Goal: Task Accomplishment & Management: Use online tool/utility

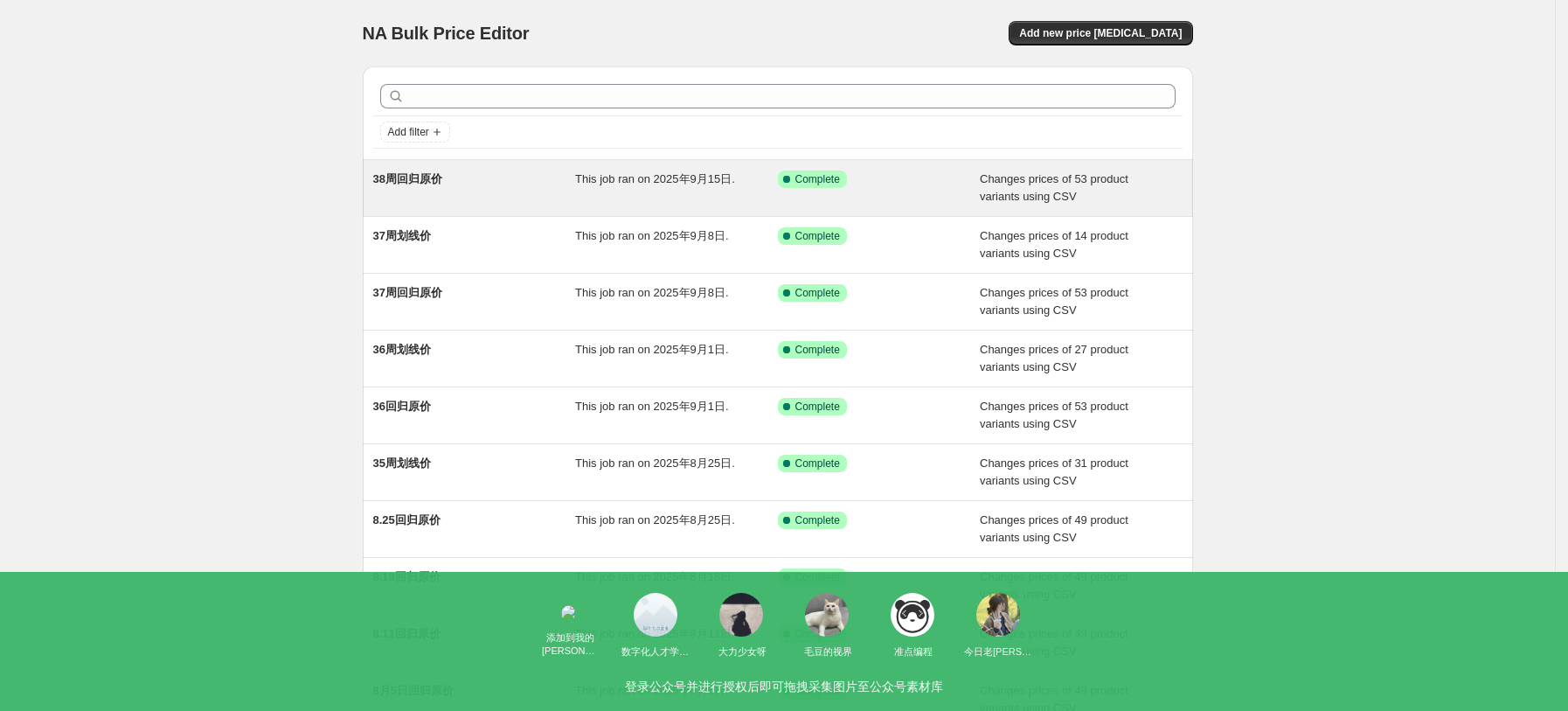
click at [485, 185] on div "38周回归原价" at bounding box center [474, 187] width 203 height 35
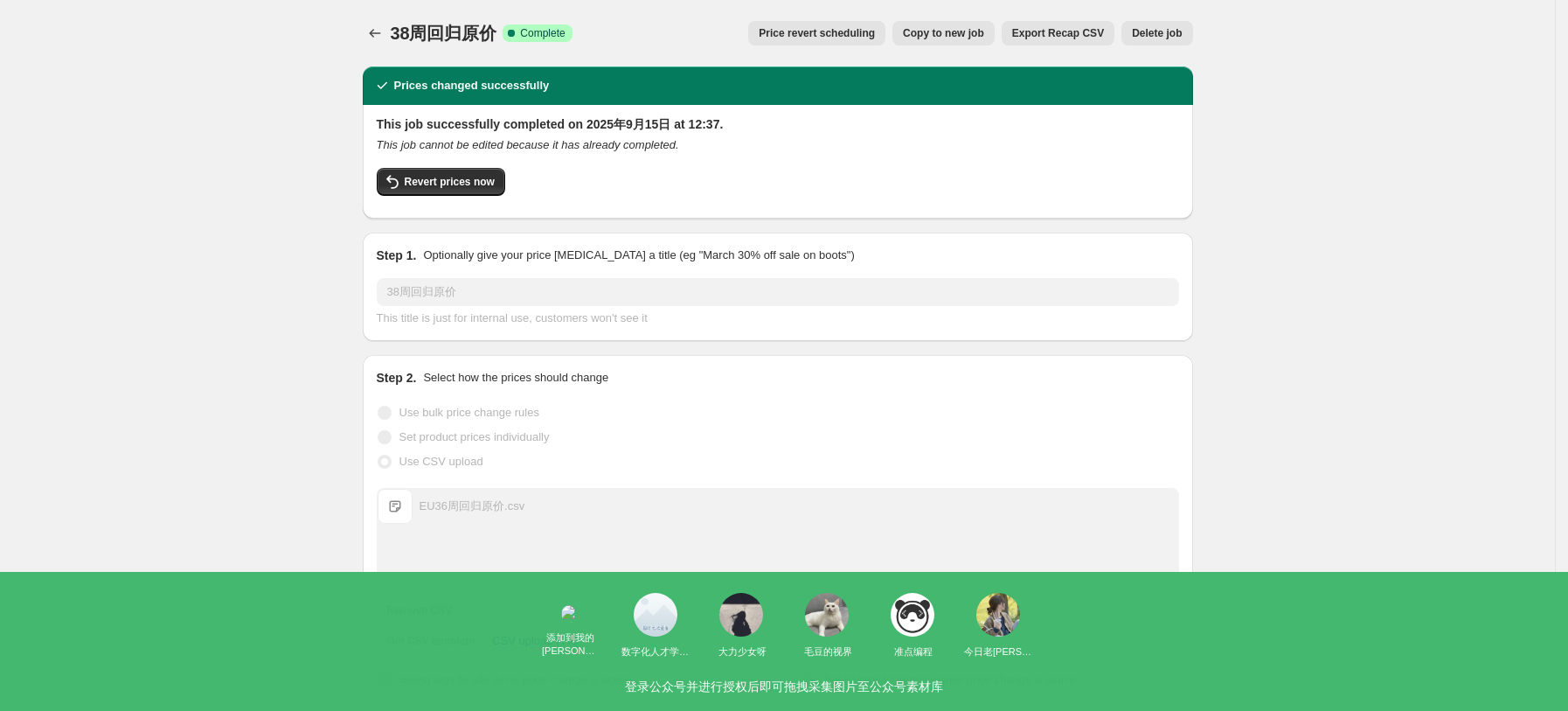
click at [977, 34] on span "Copy to new job" at bounding box center [943, 33] width 81 height 14
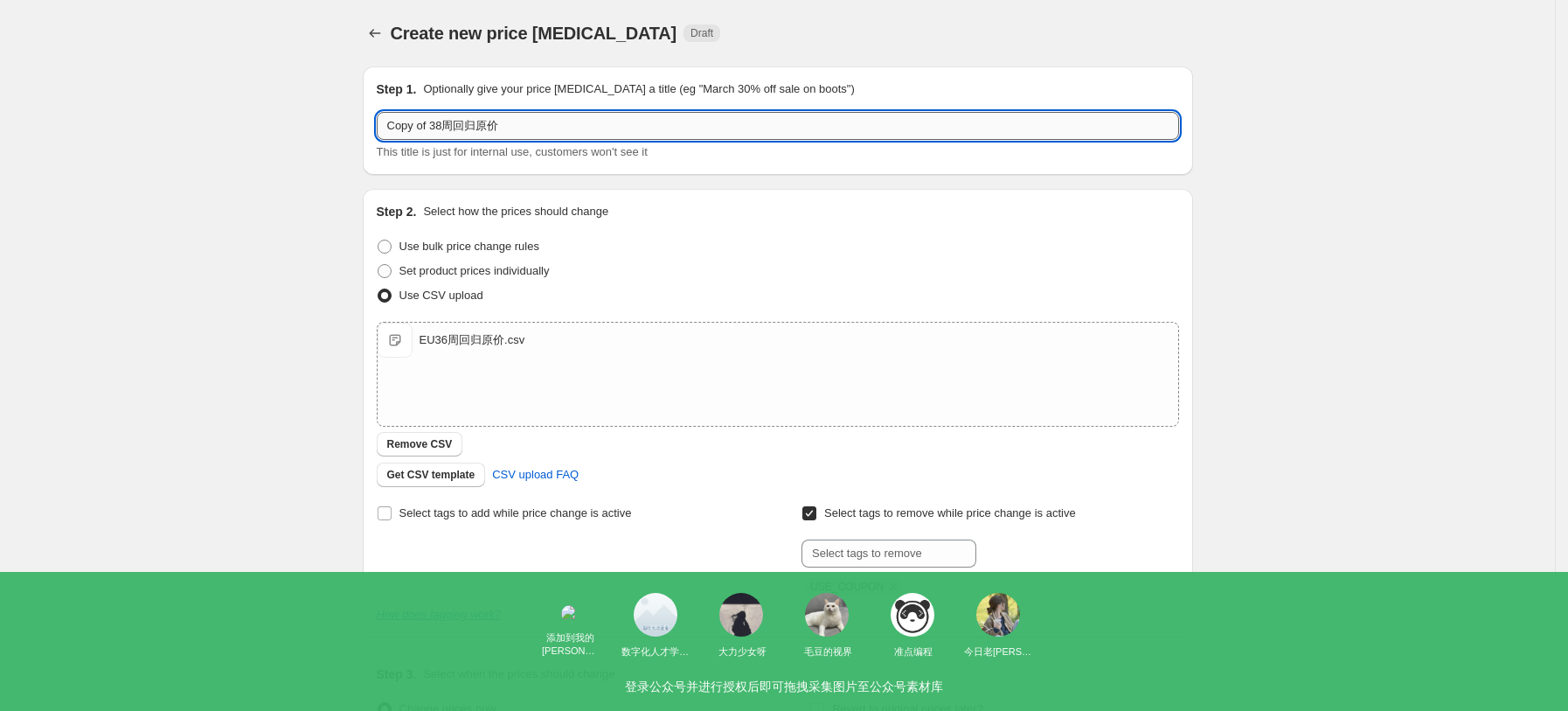
click at [484, 126] on input "Copy of 38周回归原价" at bounding box center [778, 126] width 803 height 28
drag, startPoint x: 443, startPoint y: 125, endPoint x: 369, endPoint y: 131, distance: 74.2
click at [369, 131] on div "Step 1. Optionally give your price [MEDICAL_DATA] a title (eg "March 30% off sa…" at bounding box center [778, 121] width 831 height 109
drag, startPoint x: 445, startPoint y: 122, endPoint x: 324, endPoint y: 125, distance: 121.0
click at [324, 125] on div "Create new price [MEDICAL_DATA]. This page is ready Create new price [MEDICAL_D…" at bounding box center [777, 455] width 1555 height 909
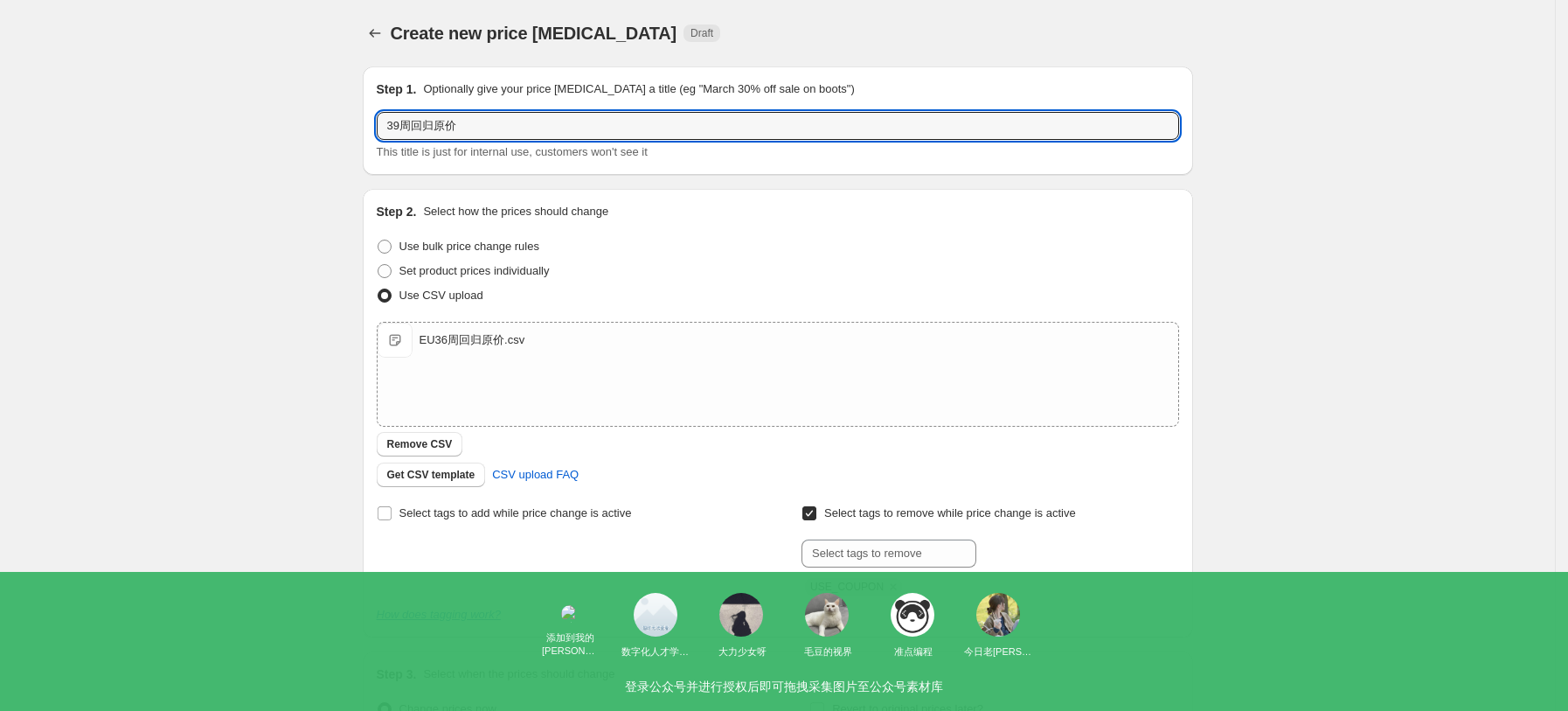
type input "39周回归原价"
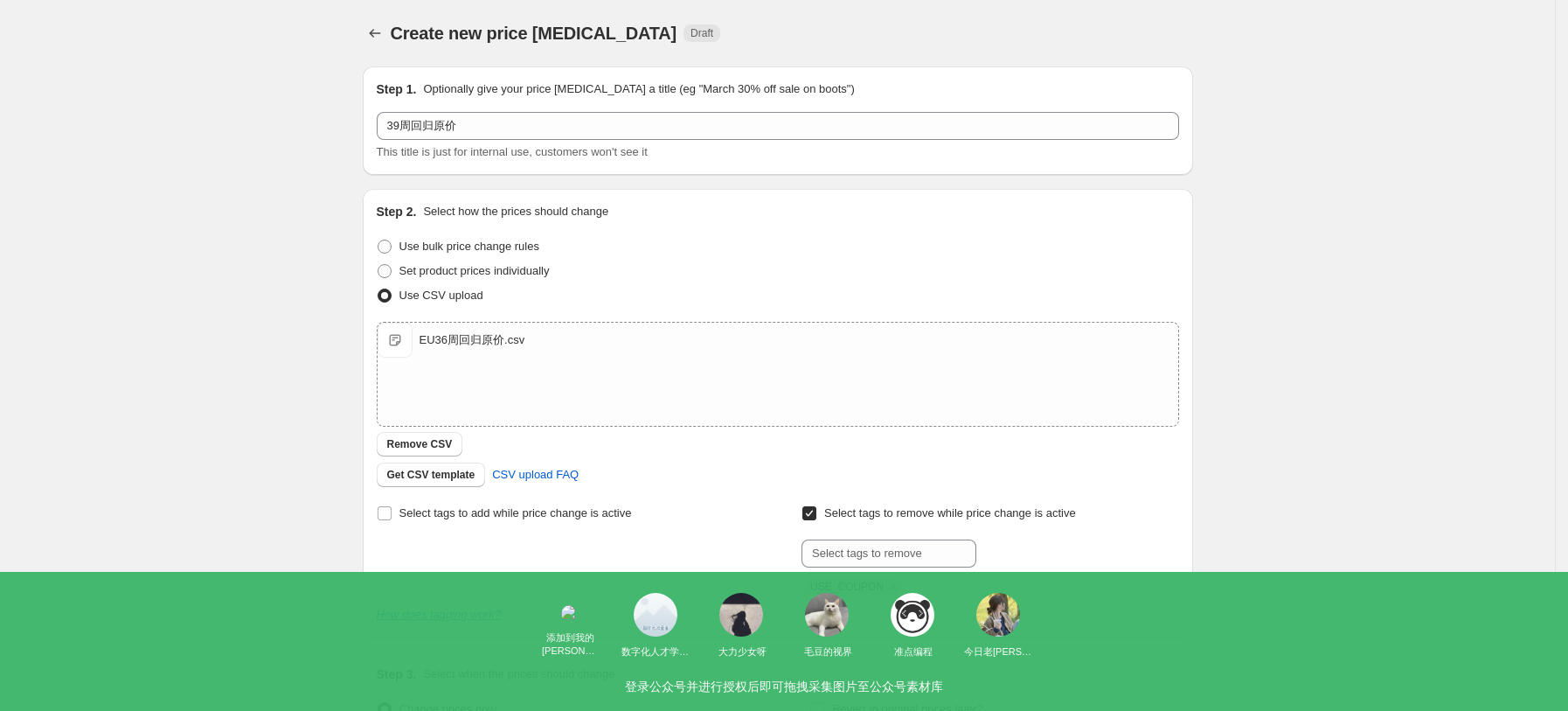
click at [1288, 263] on div "Create new price [MEDICAL_DATA]. This page is ready Create new price [MEDICAL_D…" at bounding box center [777, 455] width 1555 height 909
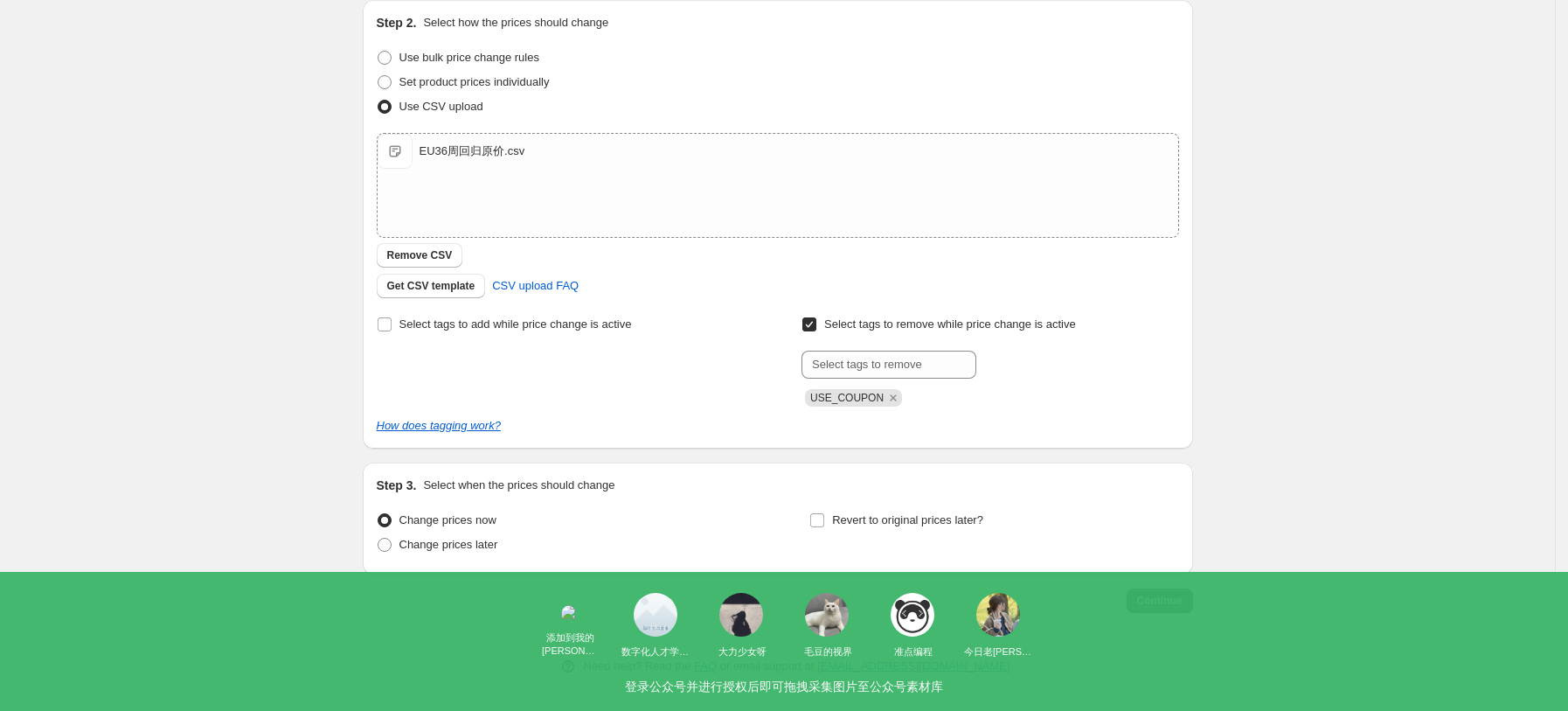
scroll to position [197, 0]
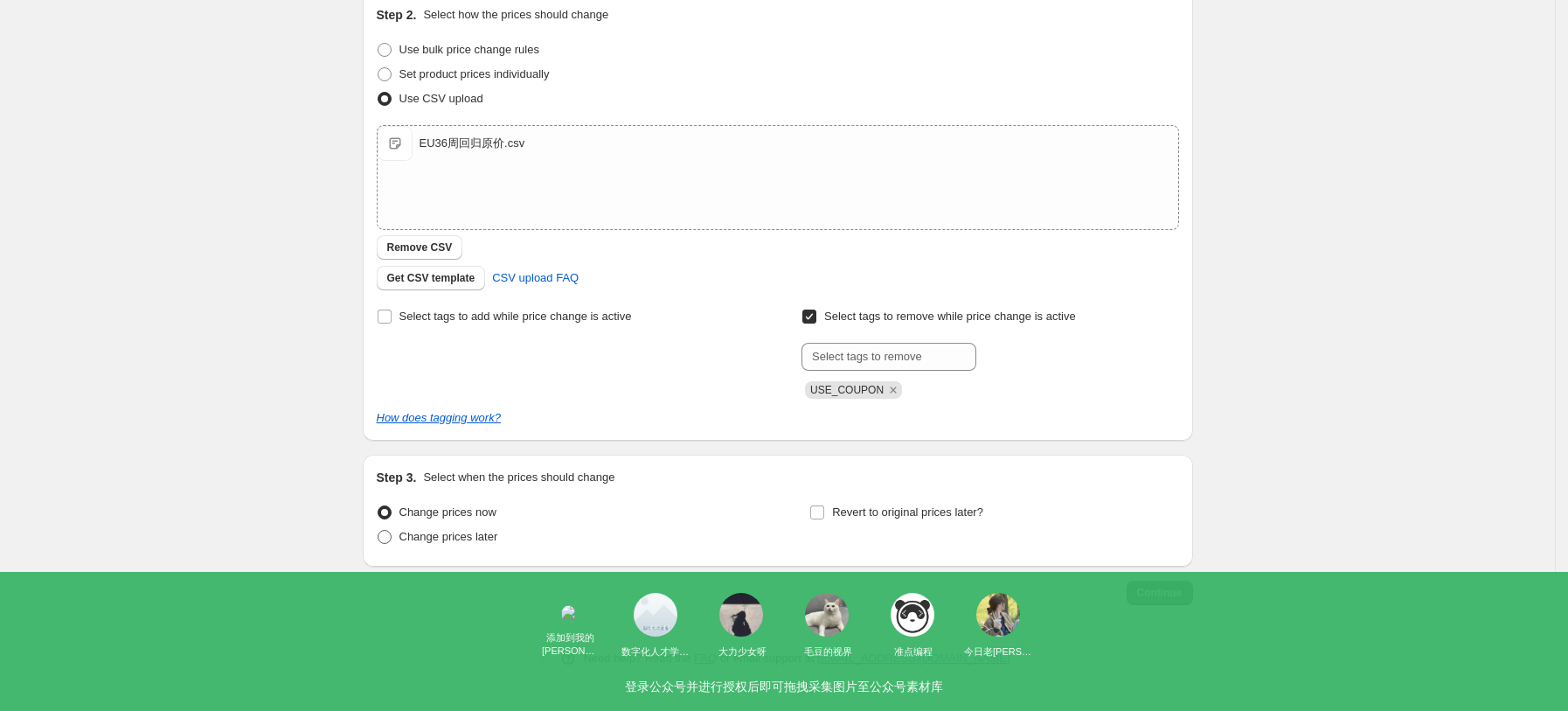
click at [453, 539] on span "Change prices later" at bounding box center [449, 536] width 99 height 13
click at [378, 531] on input "Change prices later" at bounding box center [378, 530] width 1 height 1
radio input "true"
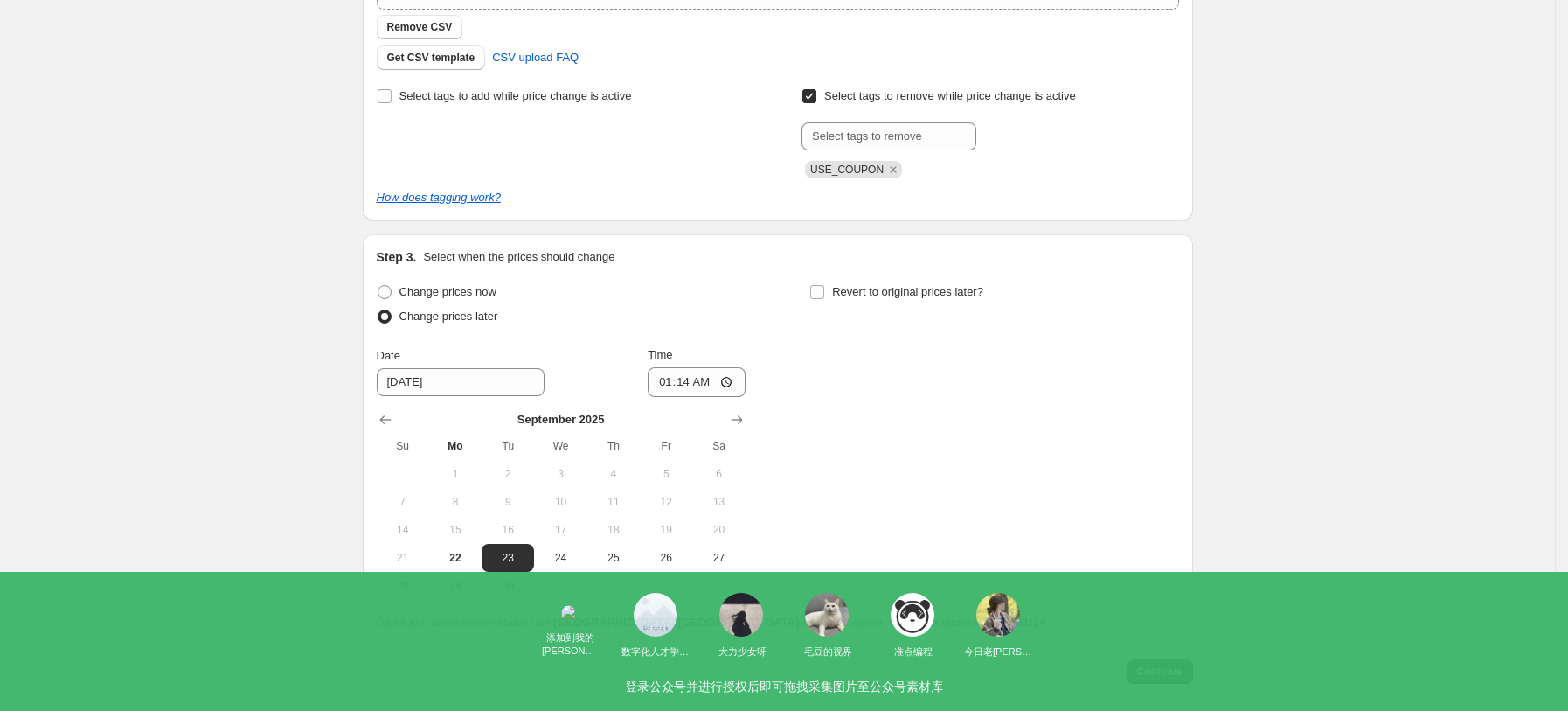
scroll to position [430, 0]
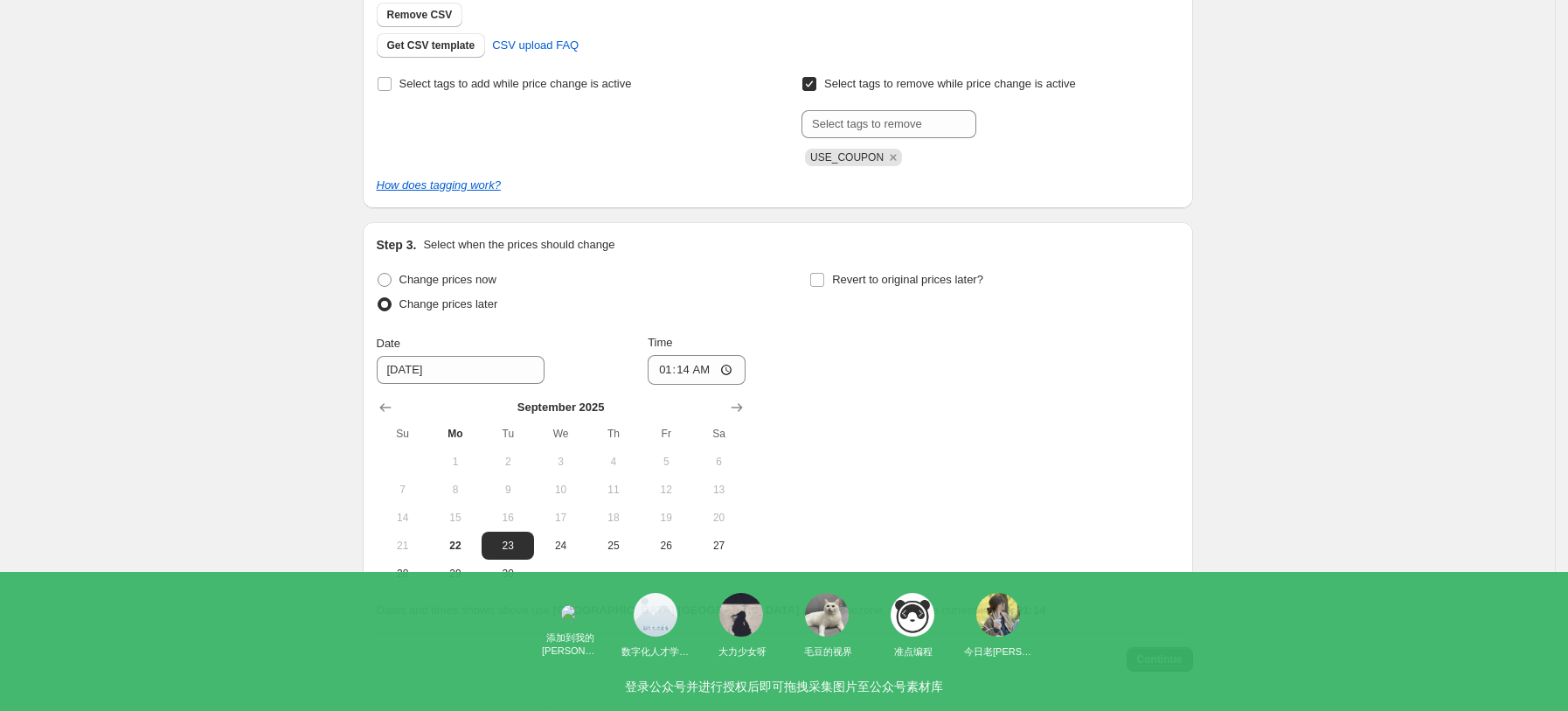
click at [737, 386] on div "[DATE] Su Mo Tu We Th Fr Sa 1 2 3 4 5 6 7 8 9 10 11 12 13 14 15 16 17 18 19 20 …" at bounding box center [554, 486] width 383 height 203
click at [726, 377] on input "01:14" at bounding box center [696, 370] width 98 height 30
type input "05:58"
click at [914, 508] on div "Change prices now Change prices later Date [DATE] Time 05:58 [DATE] Su Mo Tu We…" at bounding box center [778, 427] width 803 height 320
click at [1158, 653] on span "Continue" at bounding box center [1160, 660] width 46 height 14
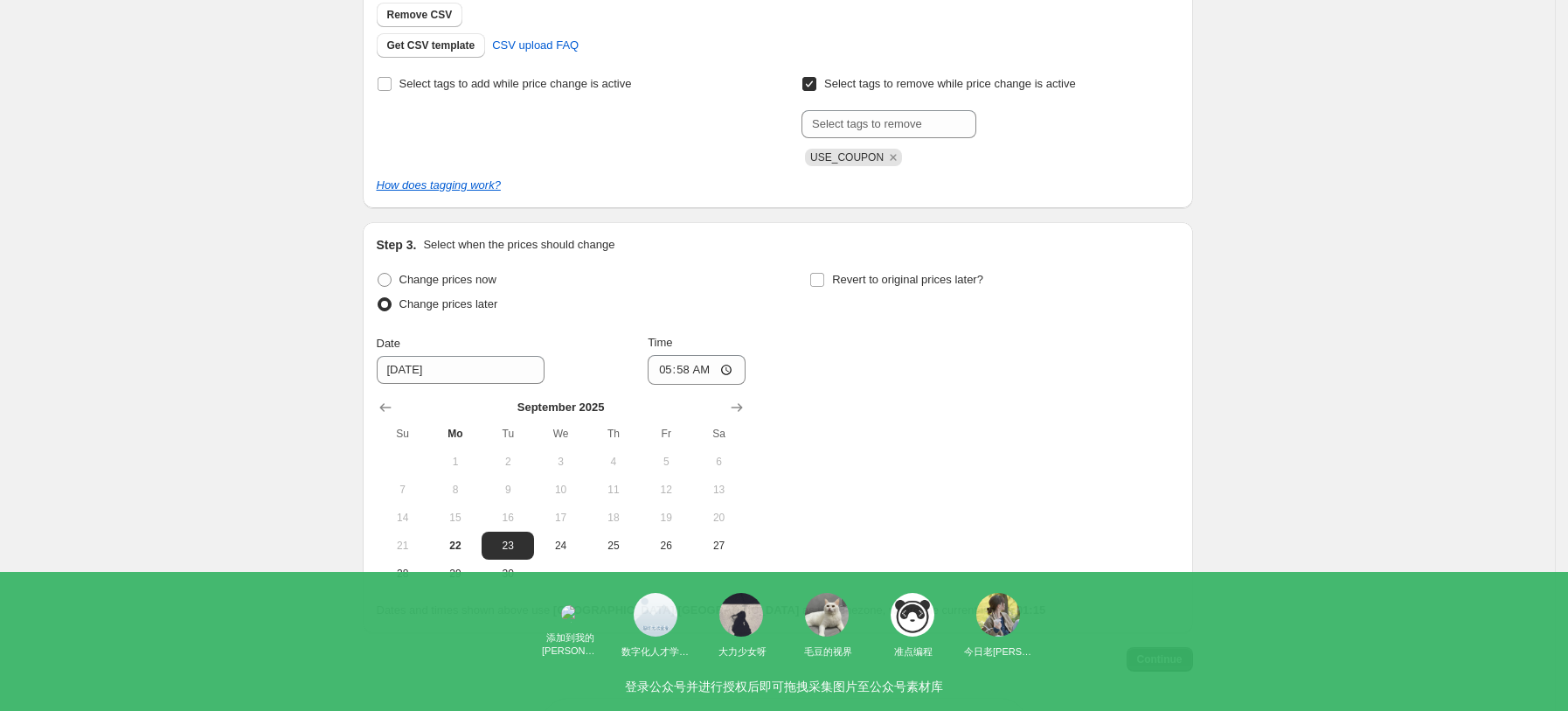
scroll to position [0, 0]
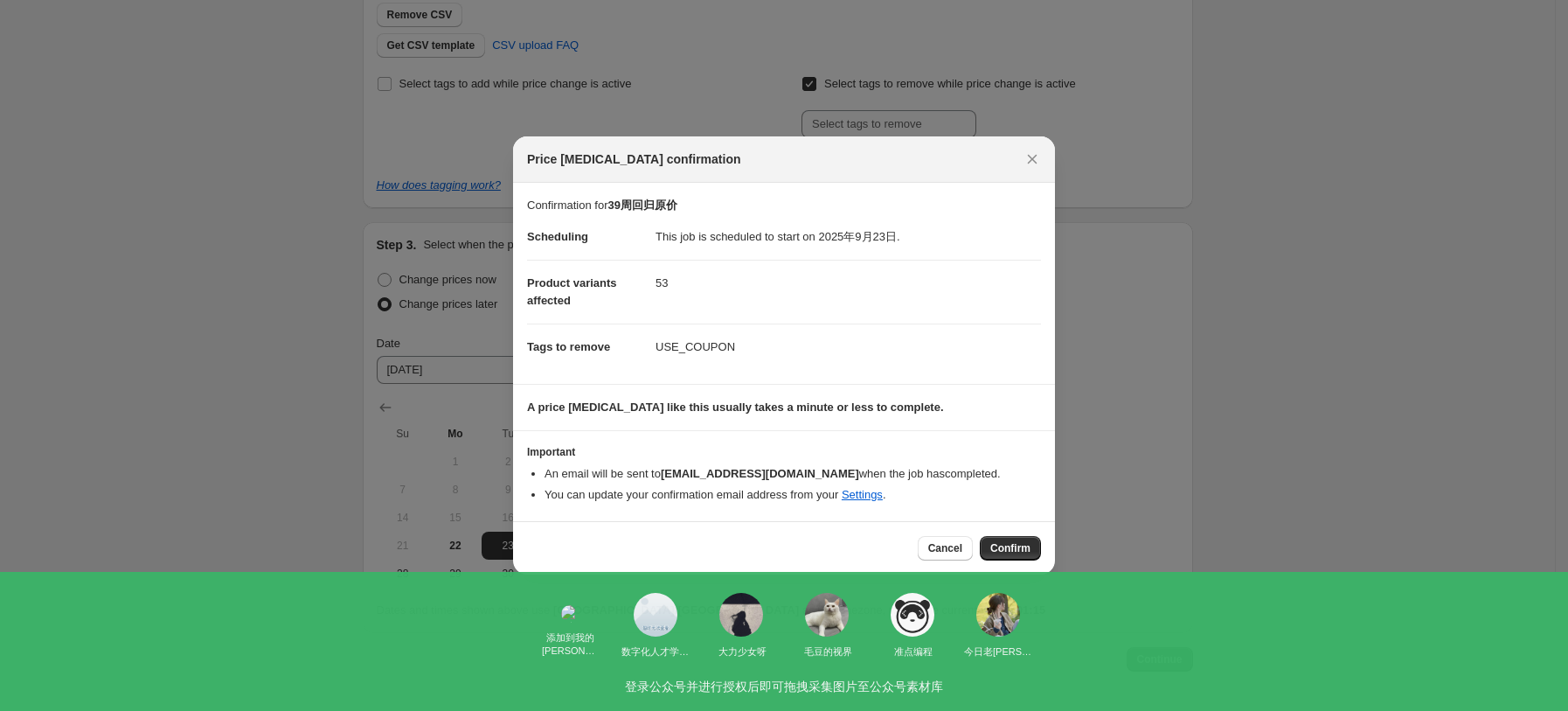
click at [1025, 564] on div "Cancel Confirm" at bounding box center [784, 548] width 542 height 53
click at [1018, 548] on span "Confirm" at bounding box center [1011, 549] width 41 height 14
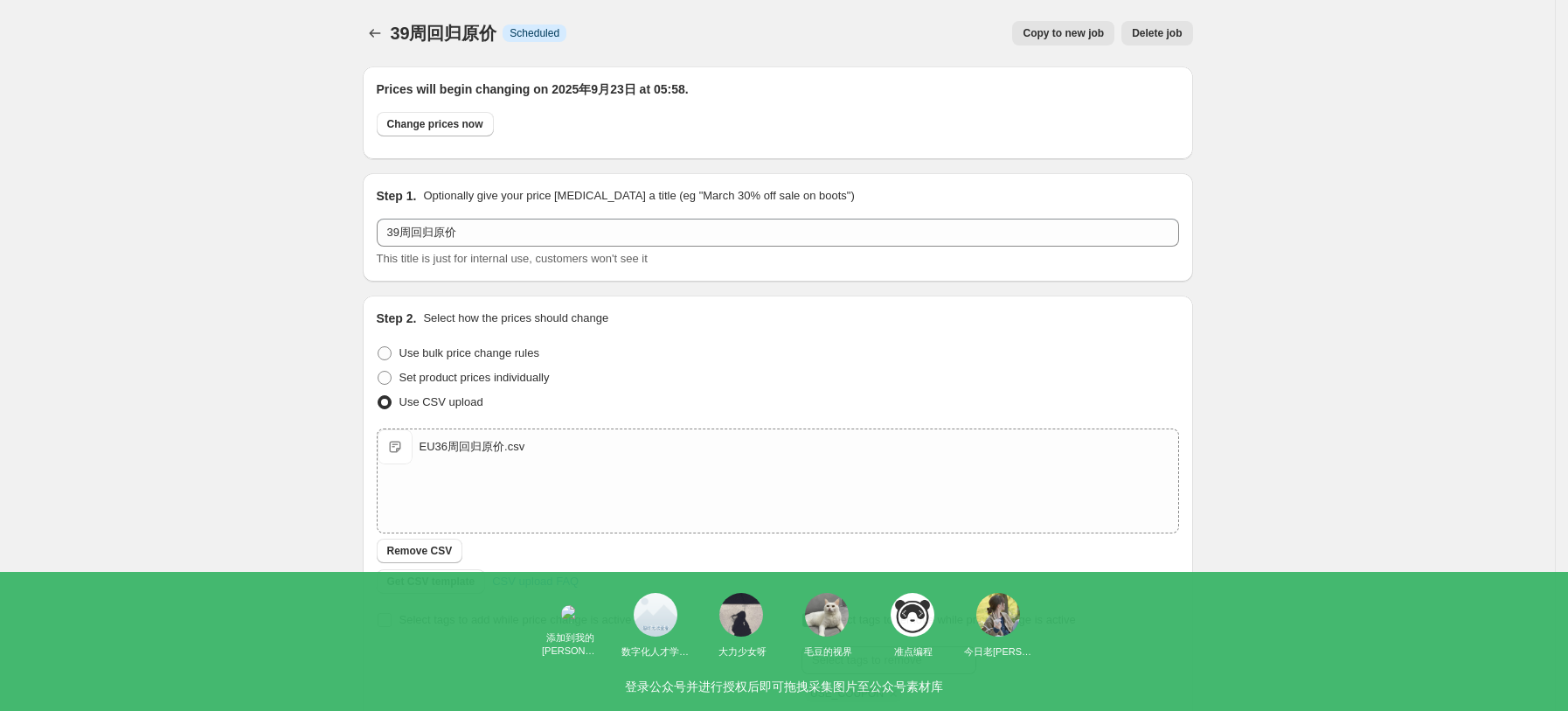
click at [360, 20] on div "39周回归原价. This page is ready 39周回归原价 Info Scheduled Copy to new job Delete job M…" at bounding box center [777, 657] width 872 height 1314
click at [367, 30] on div "39周回归原价. This page is ready 39周回归原价 Info Scheduled Copy to new job Delete job M…" at bounding box center [777, 657] width 872 height 1314
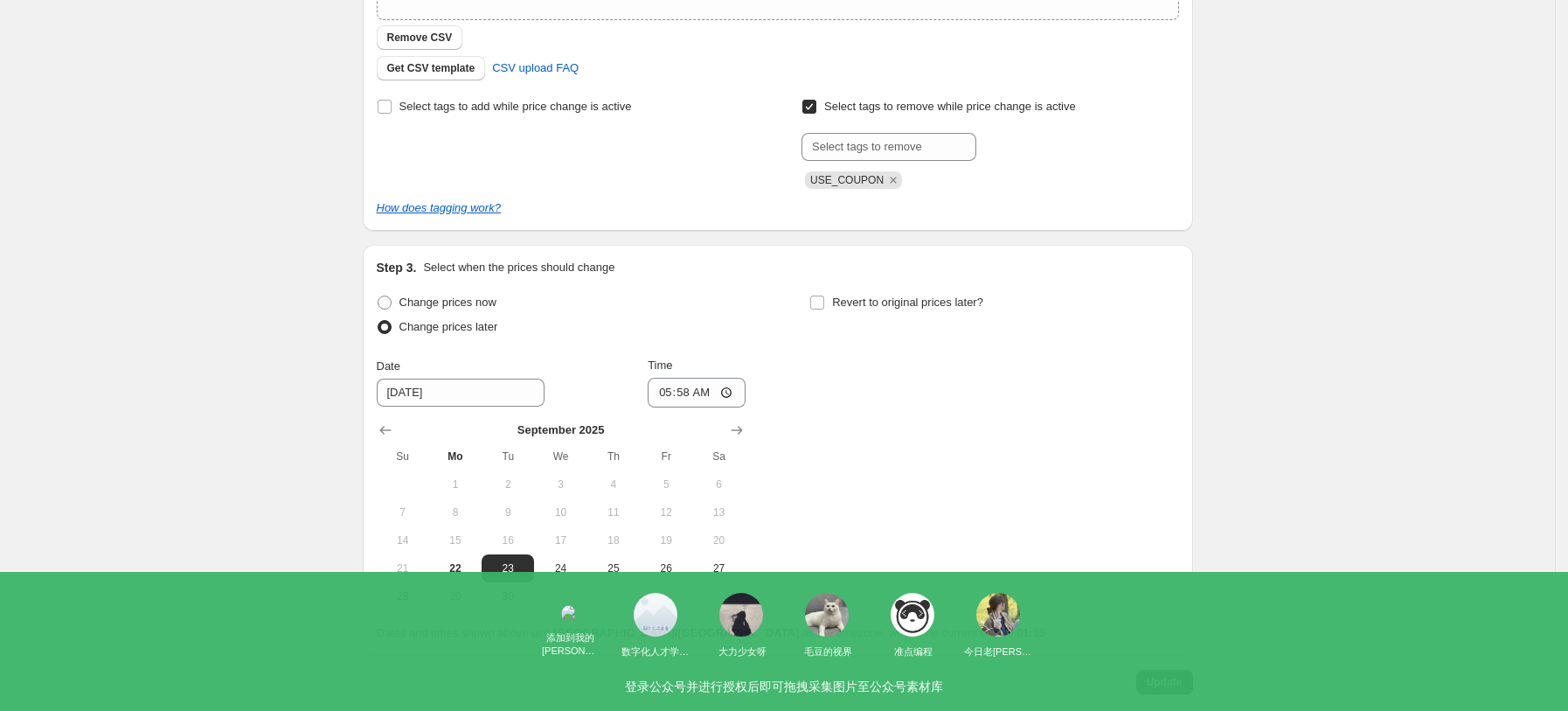
scroll to position [603, 0]
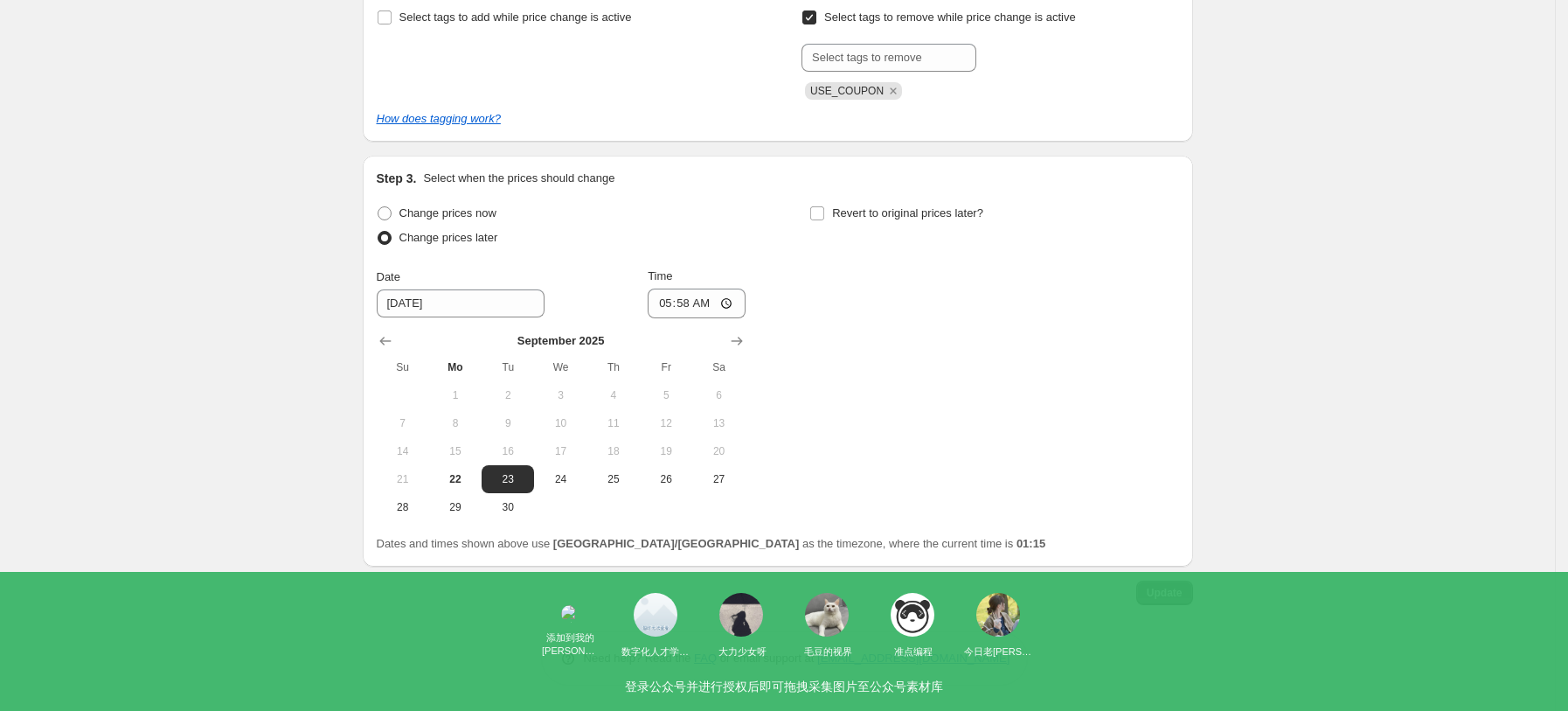
click at [464, 269] on div "Date" at bounding box center [461, 277] width 168 height 18
click at [472, 296] on input "[DATE]" at bounding box center [461, 303] width 168 height 28
click at [408, 303] on input "[DATE]" at bounding box center [461, 303] width 168 height 28
click at [475, 483] on span "22" at bounding box center [455, 479] width 39 height 14
type input "[DATE]"
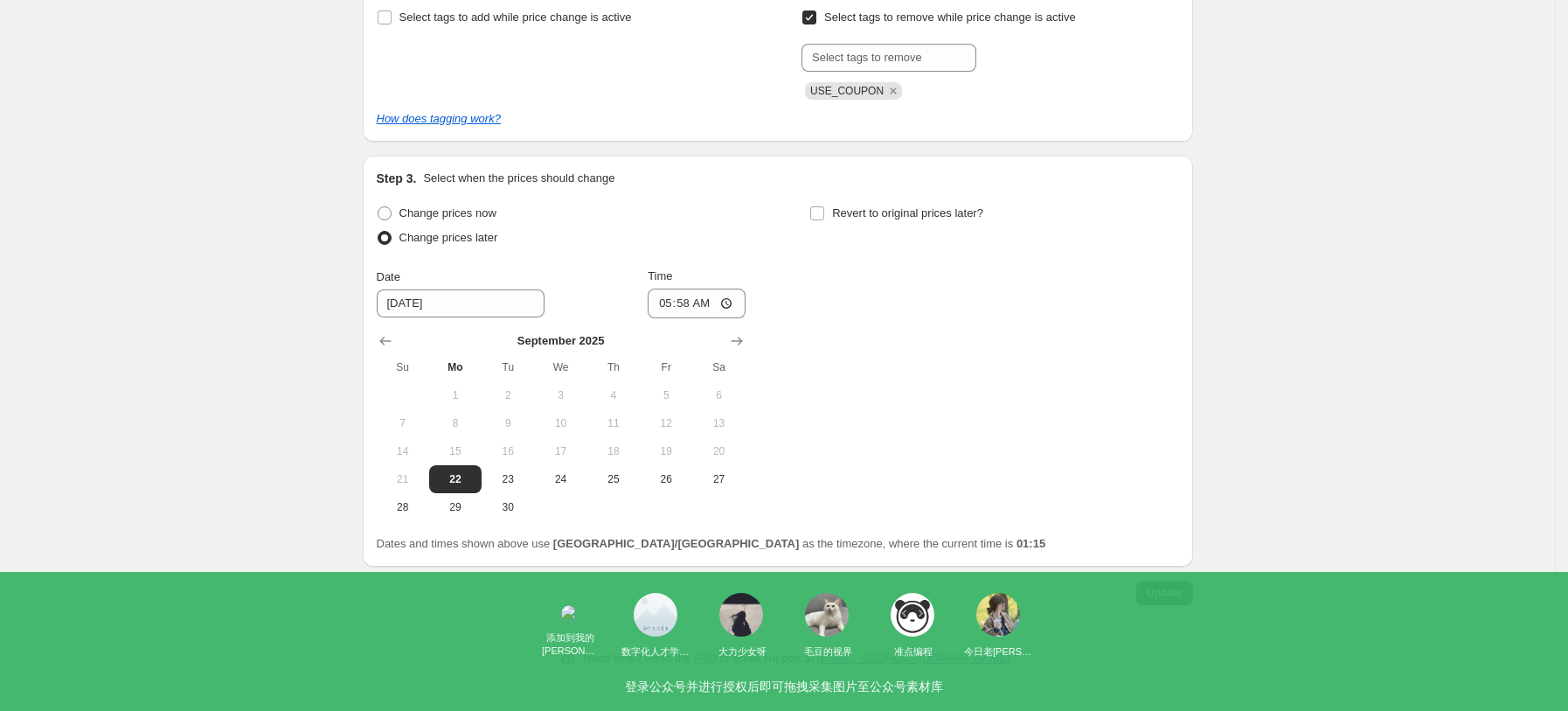
click at [1183, 596] on span "Update" at bounding box center [1165, 593] width 36 height 14
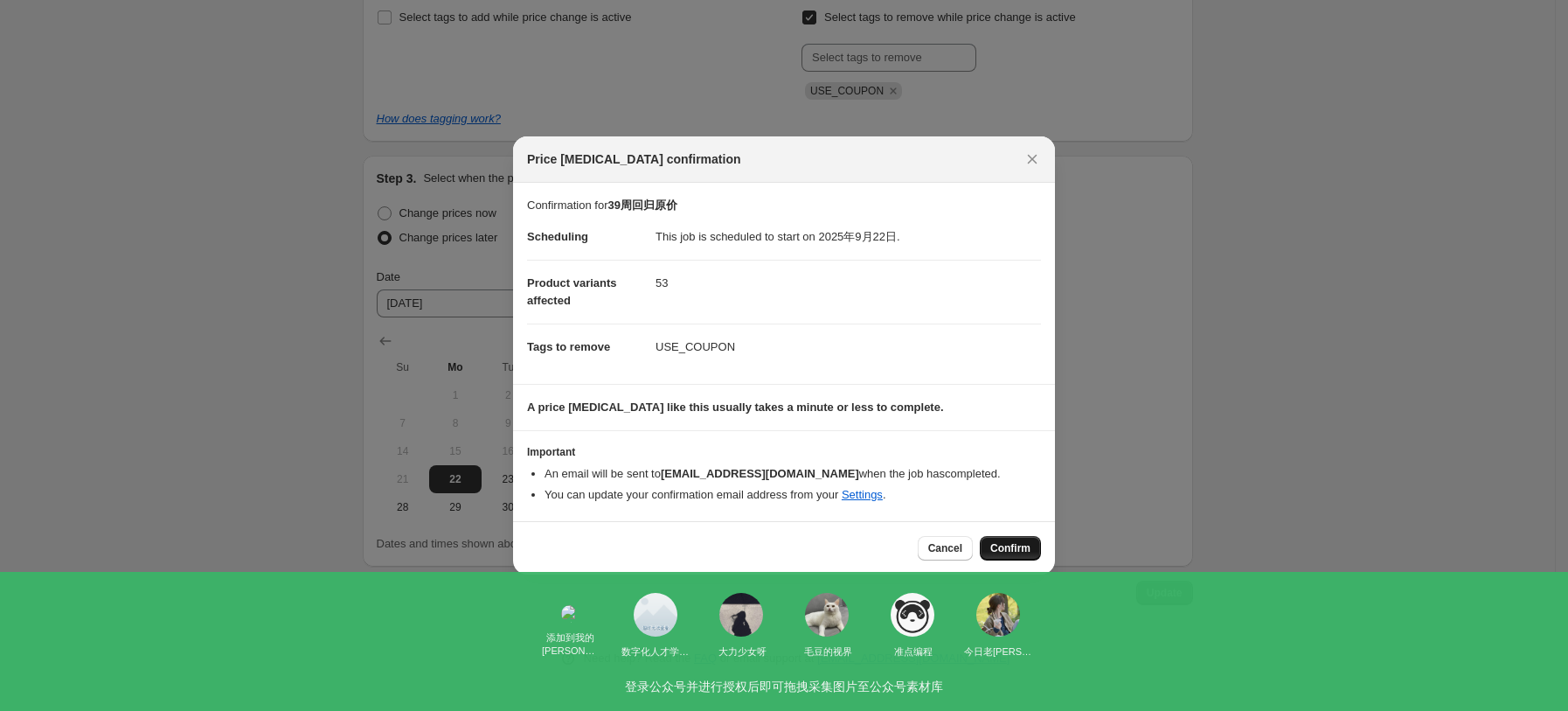
click at [989, 539] on button "Confirm" at bounding box center [1011, 548] width 61 height 25
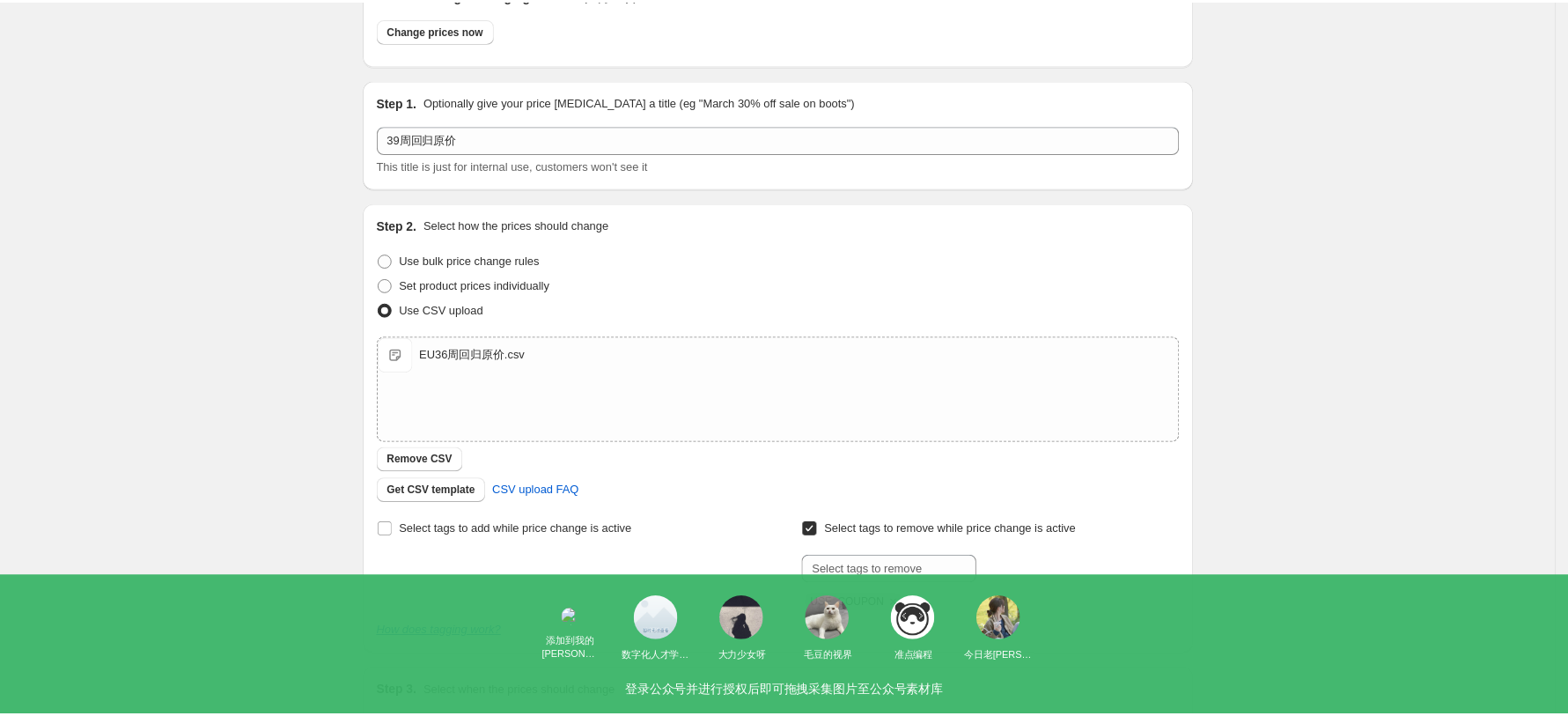
scroll to position [0, 0]
